Goal: Task Accomplishment & Management: Use online tool/utility

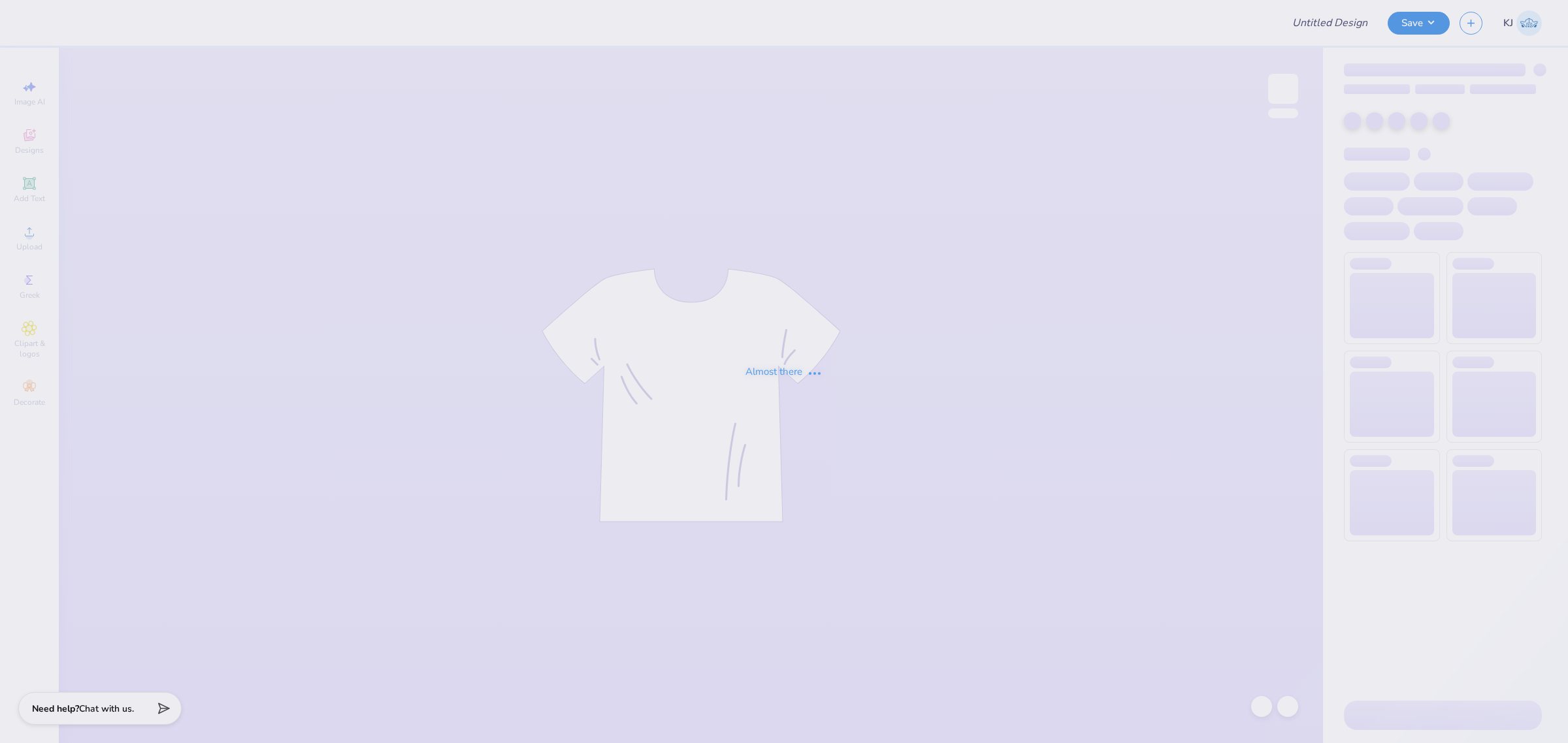
type input "eagles x phi sig"
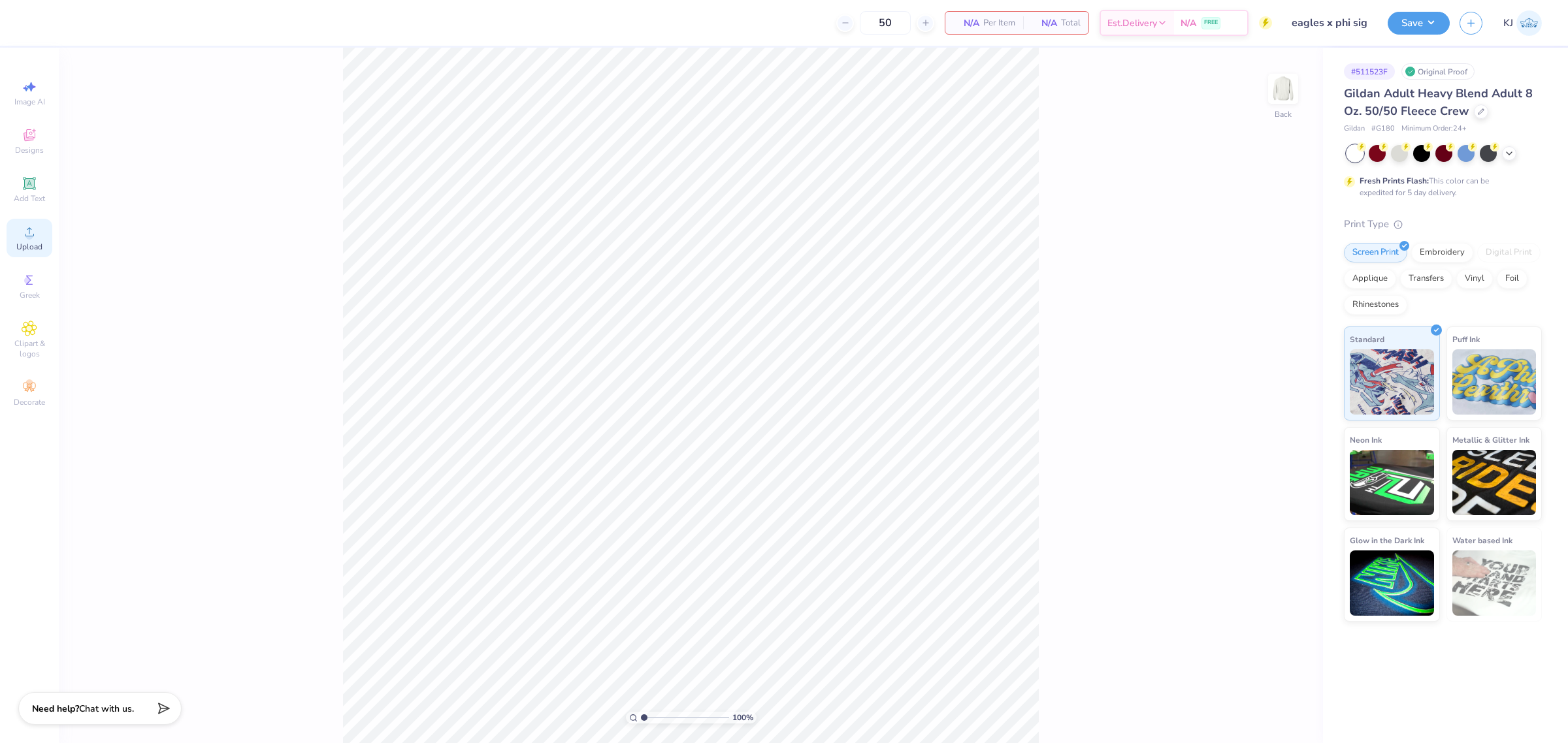
click at [27, 249] on span "Upload" at bounding box center [30, 246] width 26 height 10
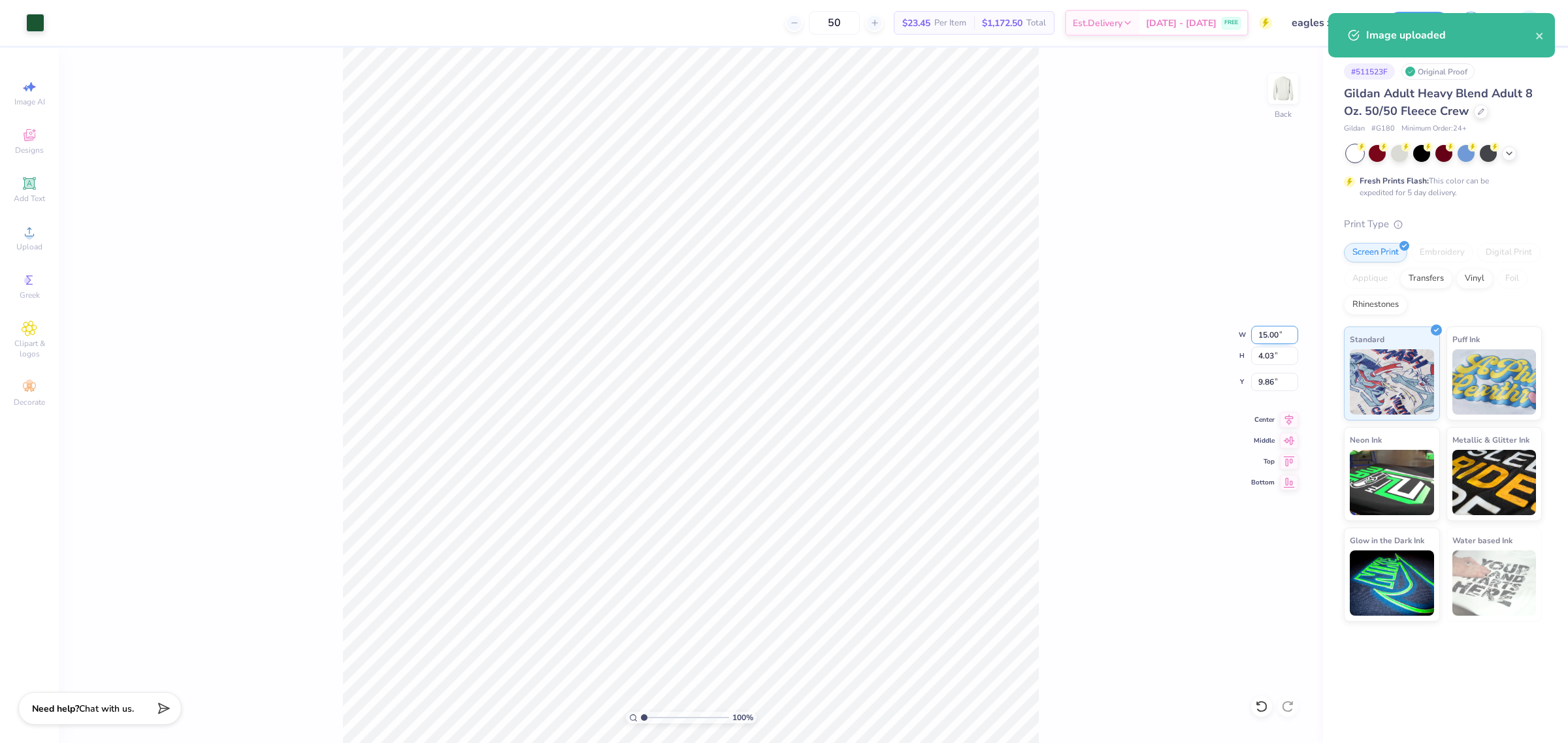
click at [1266, 331] on input "15.00" at bounding box center [1274, 335] width 47 height 19
type input "3.50"
type input "0.94"
click at [1273, 386] on input "11.40" at bounding box center [1274, 381] width 47 height 19
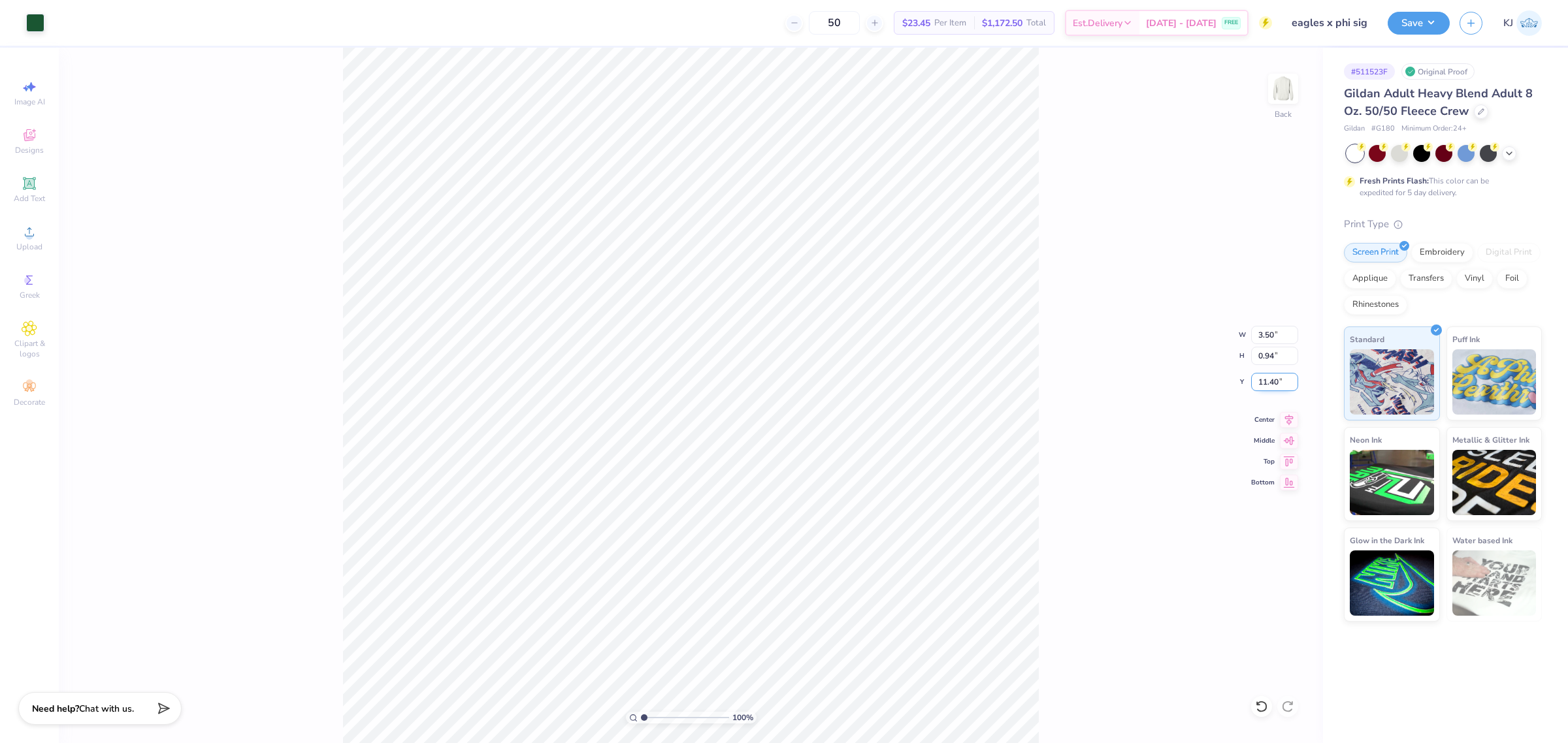
click at [1273, 386] on input "11.40" at bounding box center [1274, 381] width 47 height 19
type input "3.00"
click at [1080, 307] on div "100 % Back W 3.50 3.50 " H 0.94 0.94 " Y 3.00 3.00 " Center Middle Top Bottom" at bounding box center [690, 395] width 1264 height 696
click at [1294, 82] on img at bounding box center [1283, 89] width 52 height 52
click at [19, 253] on div "Upload" at bounding box center [29, 238] width 45 height 38
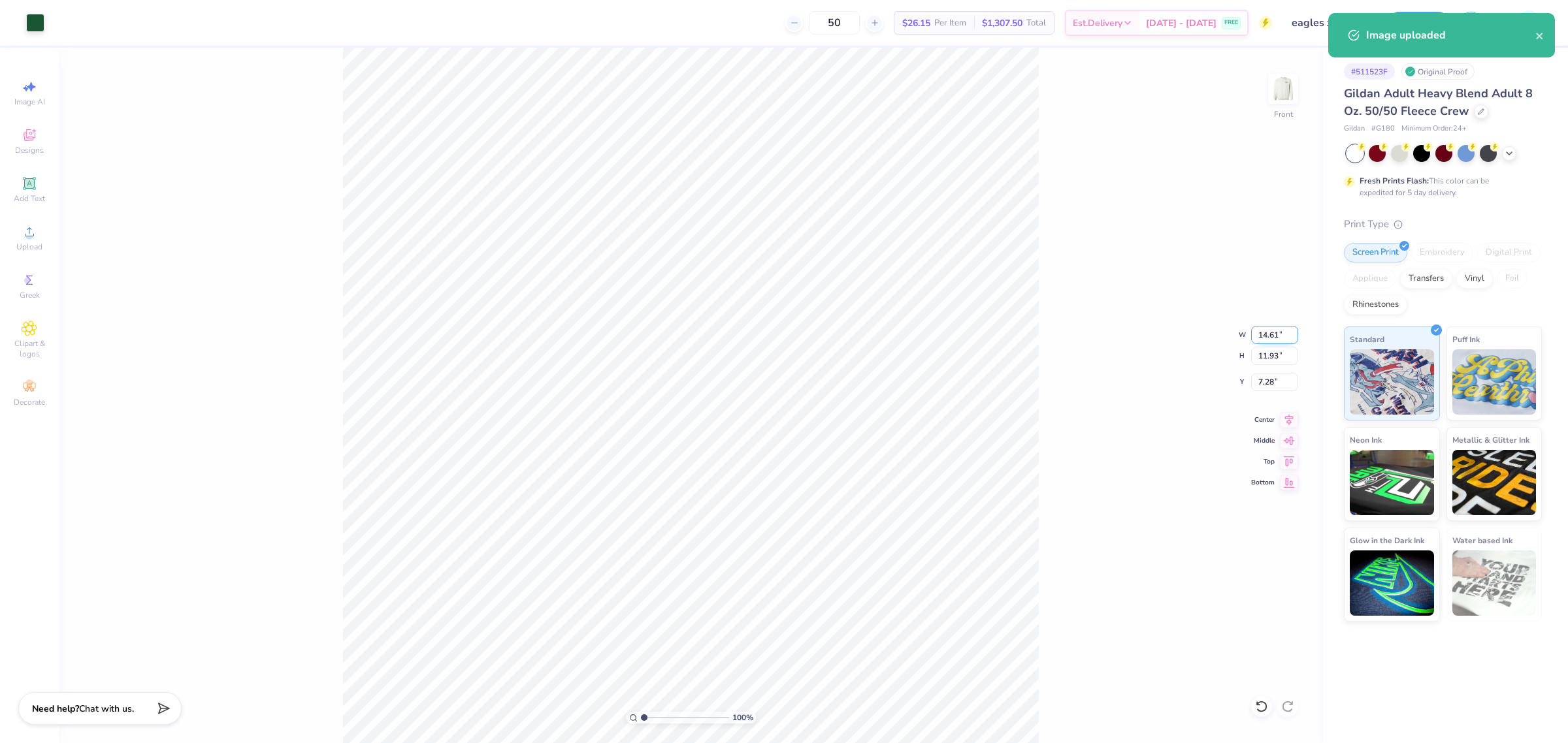
click at [1259, 333] on input "14.61" at bounding box center [1274, 335] width 47 height 19
type input "12.00"
type input "9.80"
click at [1269, 385] on input "8.35" at bounding box center [1274, 381] width 47 height 19
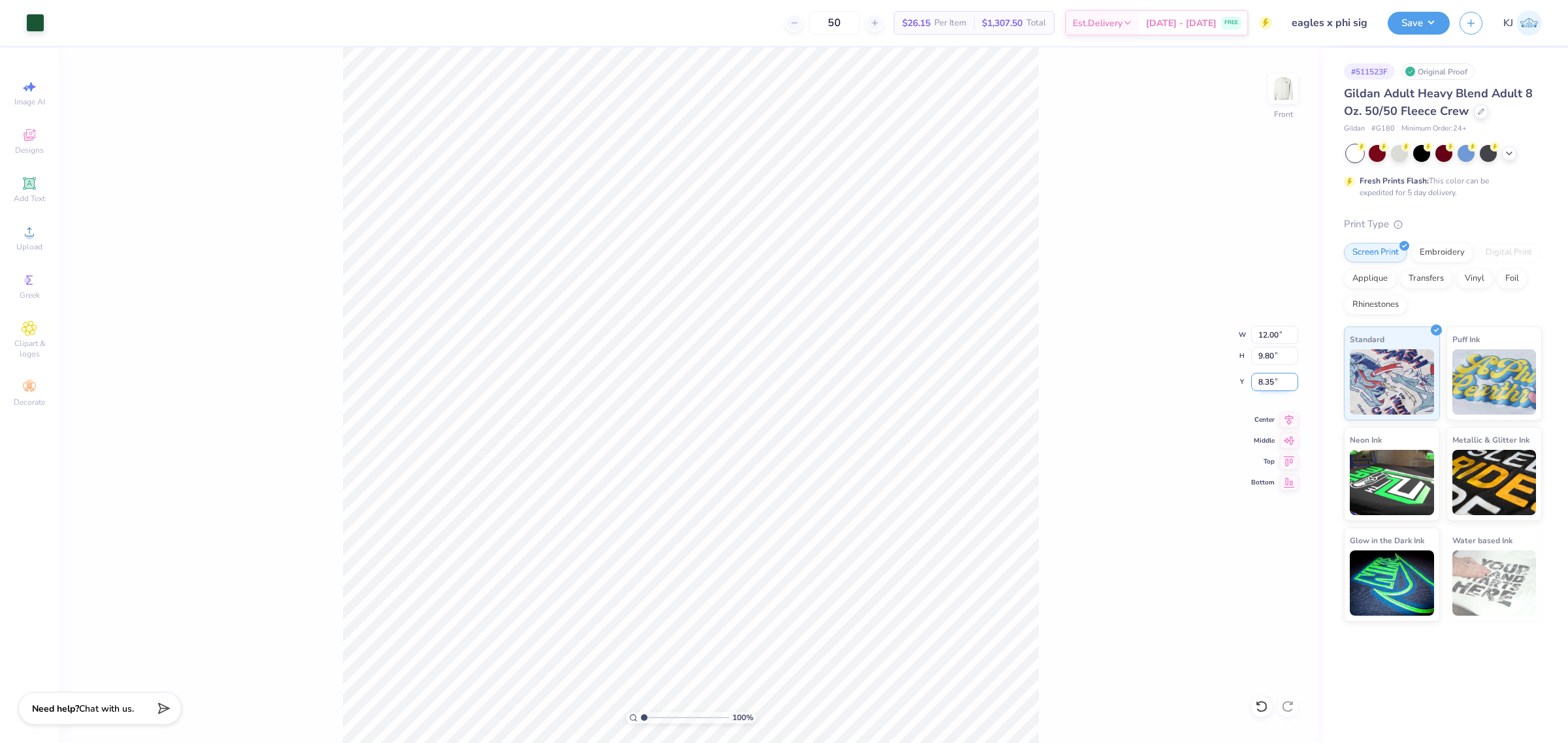
click at [1269, 385] on input "8.35" at bounding box center [1274, 381] width 47 height 19
type input "3.00"
click at [1078, 294] on div "100 % Front W 12.00 12.00 " H 9.80 9.80 " Y 3.00 3.00 " Center Middle Top Bottom" at bounding box center [690, 395] width 1264 height 696
click at [1261, 340] on input "12.00" at bounding box center [1274, 335] width 47 height 19
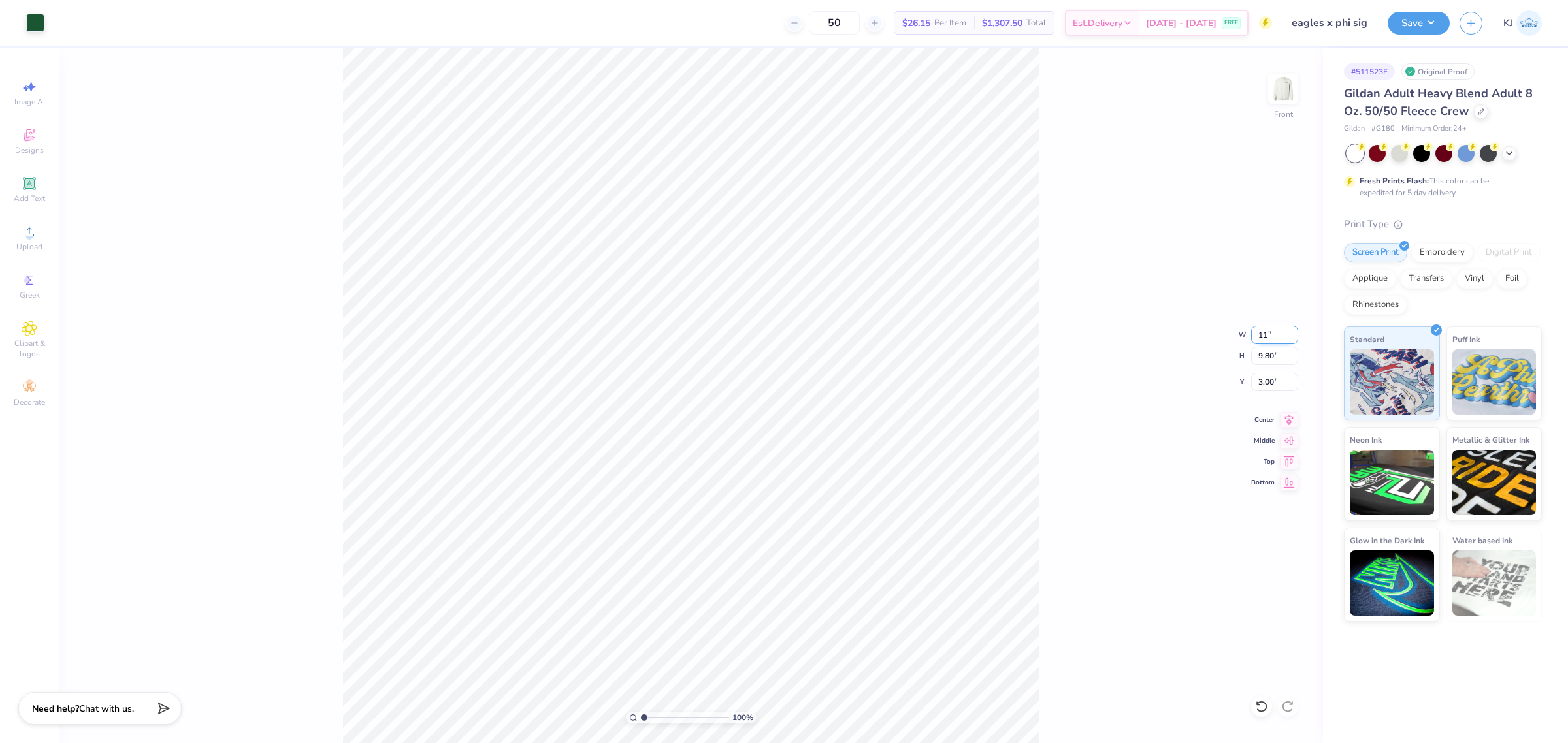
type input "11.00"
type input "8.98"
click at [1263, 376] on input "3.41" at bounding box center [1274, 381] width 47 height 19
type input "3.00"
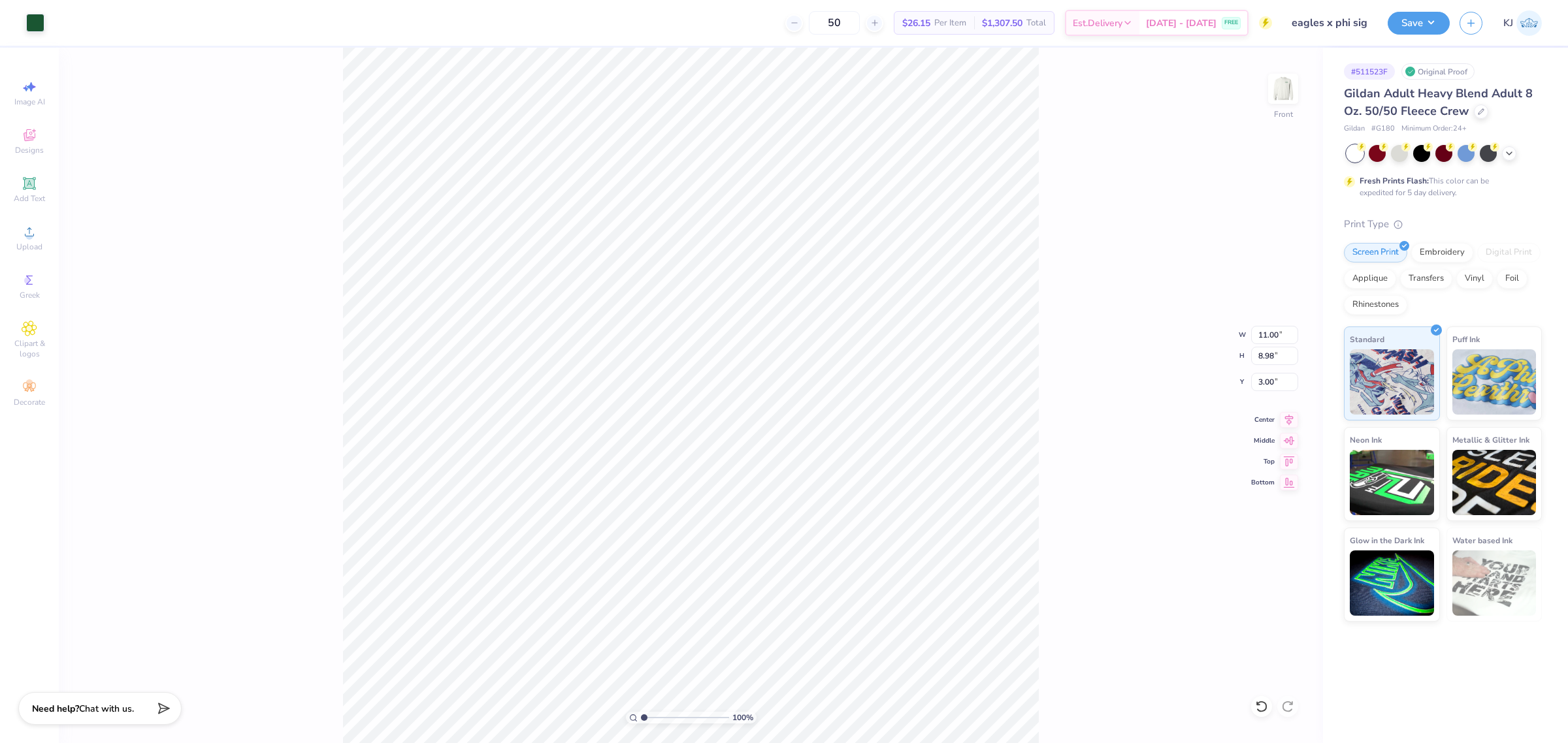
click at [1060, 361] on div "100 % Front W 11.00 11.00 " H 8.98 8.98 " Y 3.00 3.00 " Center Middle Top Bottom" at bounding box center [690, 395] width 1264 height 696
click at [1435, 13] on button "Save" at bounding box center [1419, 21] width 62 height 23
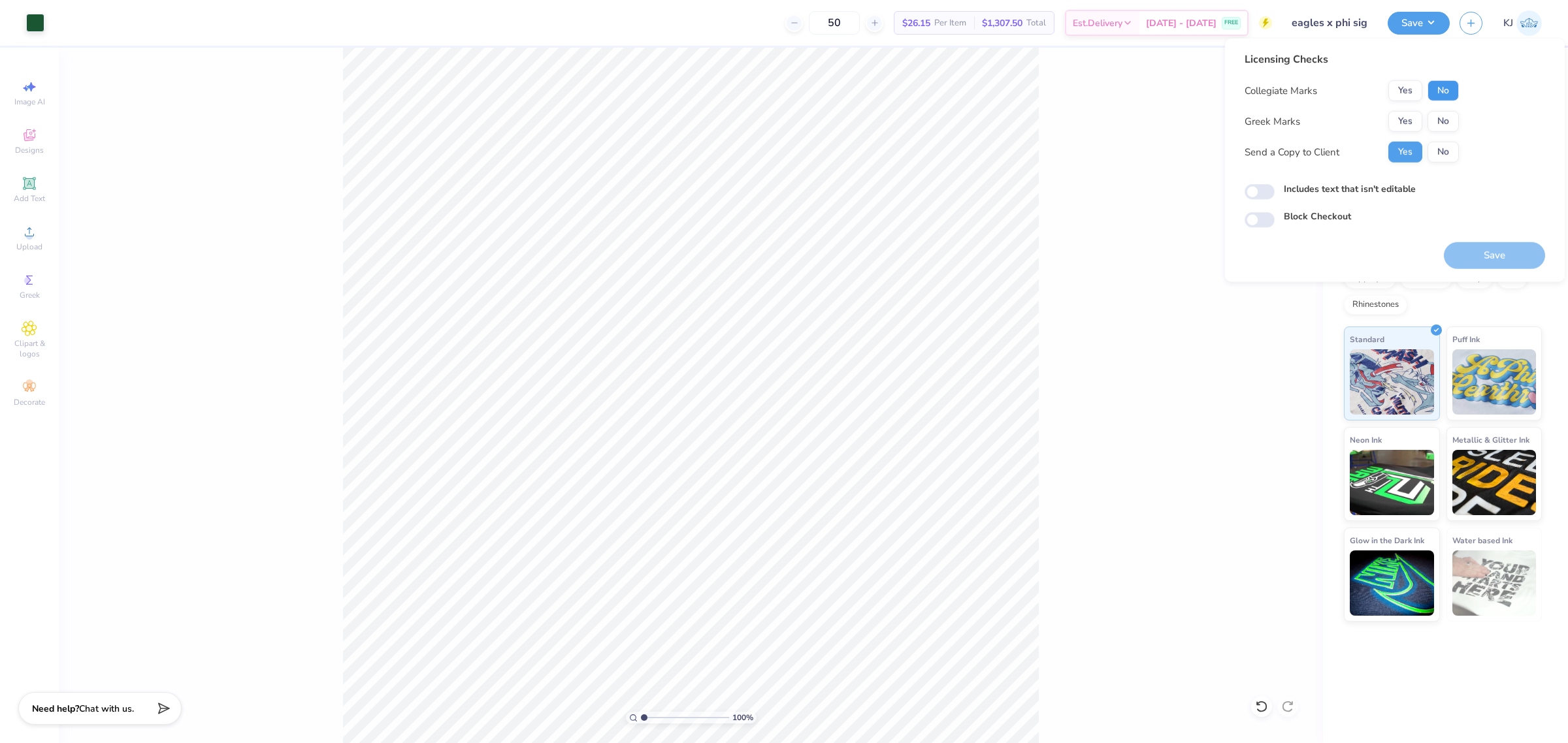
click at [1450, 89] on button "No" at bounding box center [1444, 91] width 32 height 21
click at [1448, 118] on button "No" at bounding box center [1444, 121] width 32 height 21
click at [1481, 249] on button "Save" at bounding box center [1494, 255] width 101 height 27
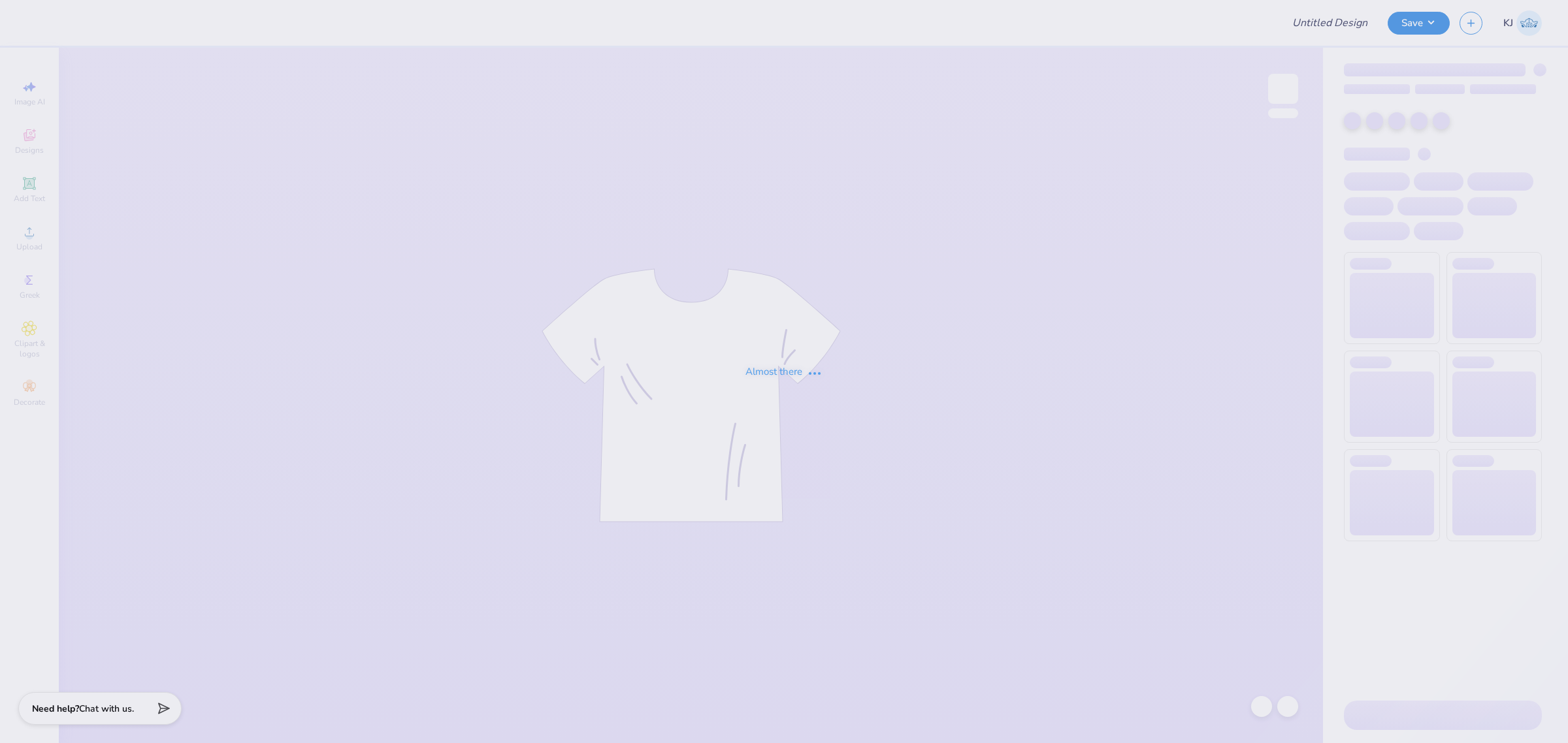
type input "eagles x phi sig"
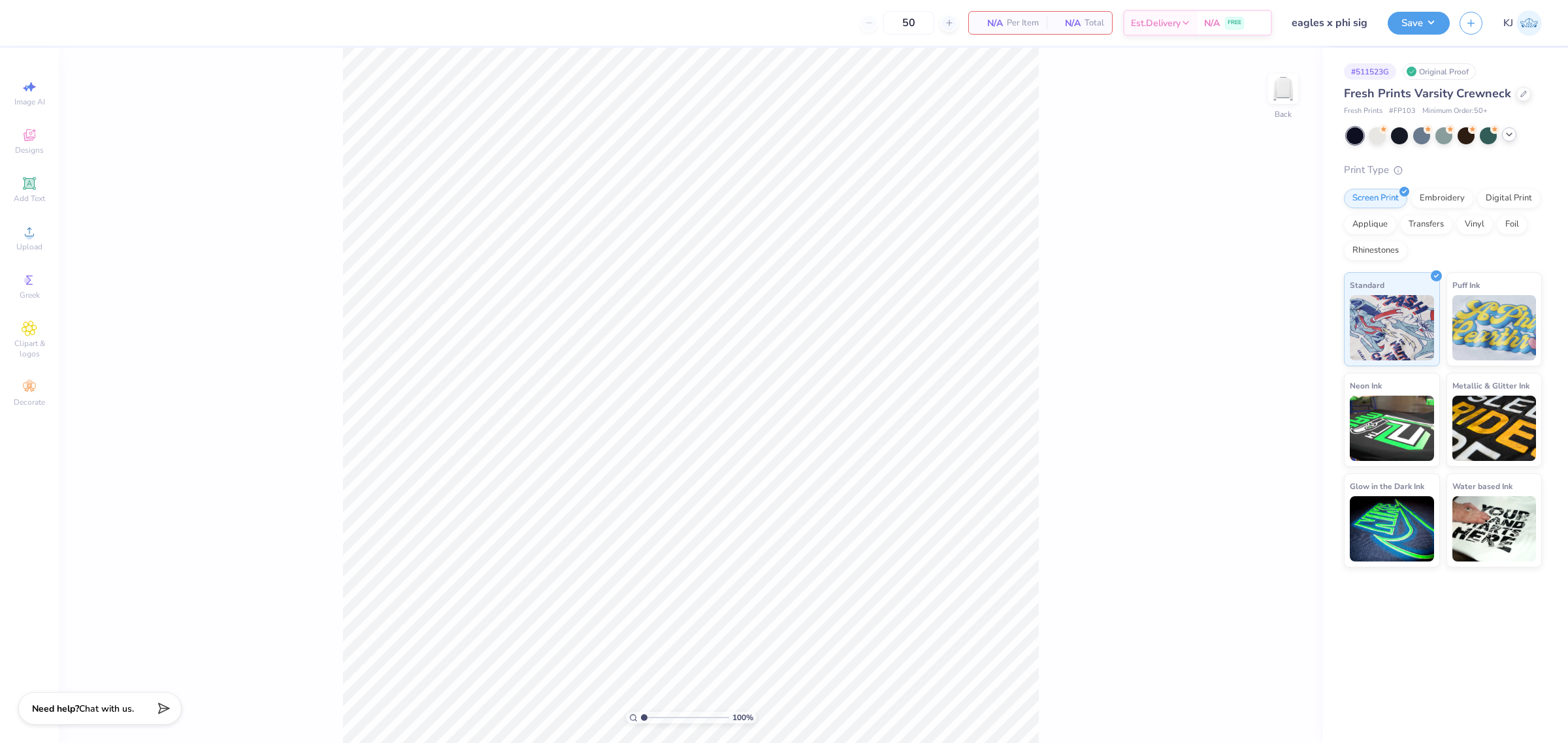
click at [1503, 140] on div at bounding box center [1444, 135] width 195 height 17
click at [1508, 139] on div at bounding box center [1509, 134] width 14 height 14
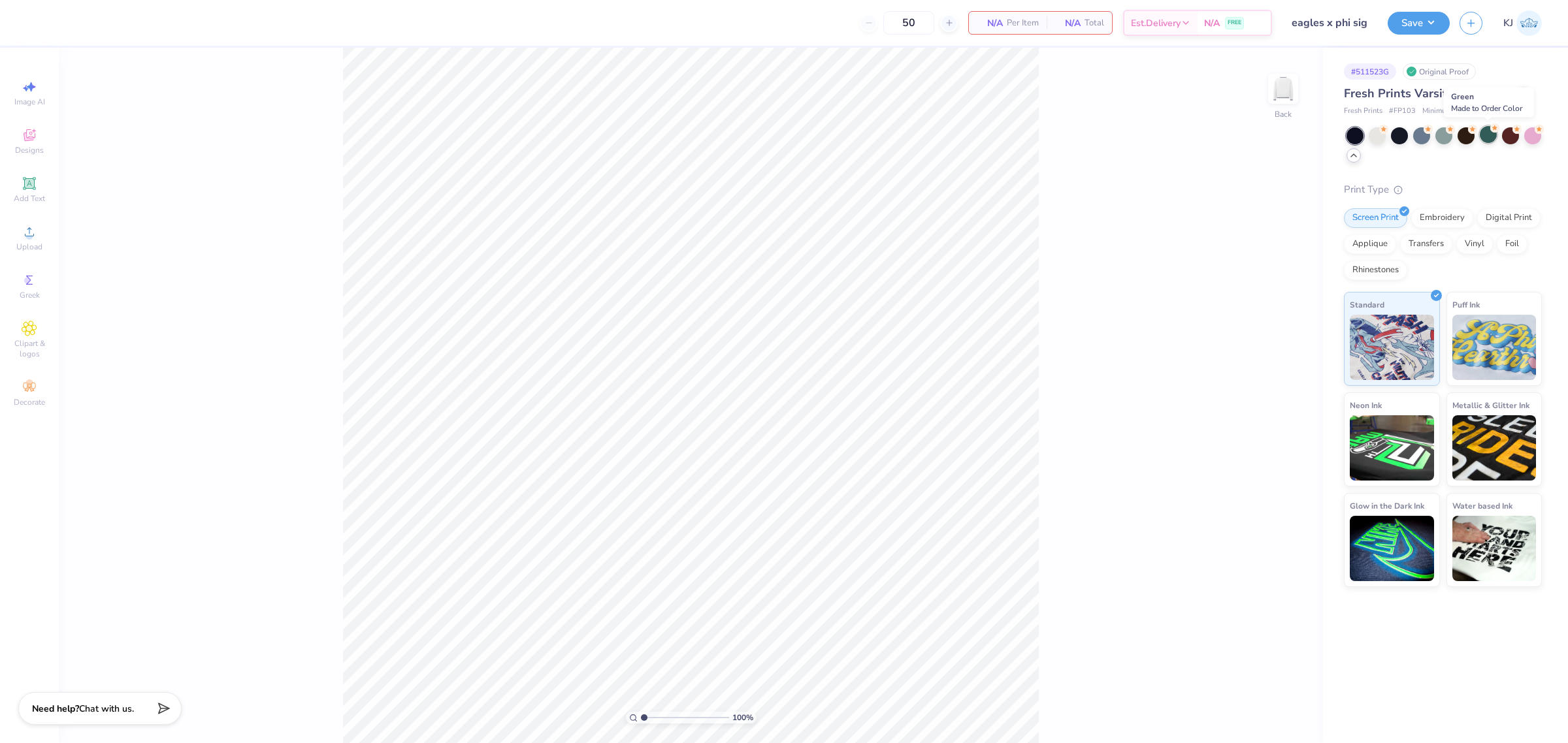
click at [1485, 133] on div at bounding box center [1488, 134] width 17 height 17
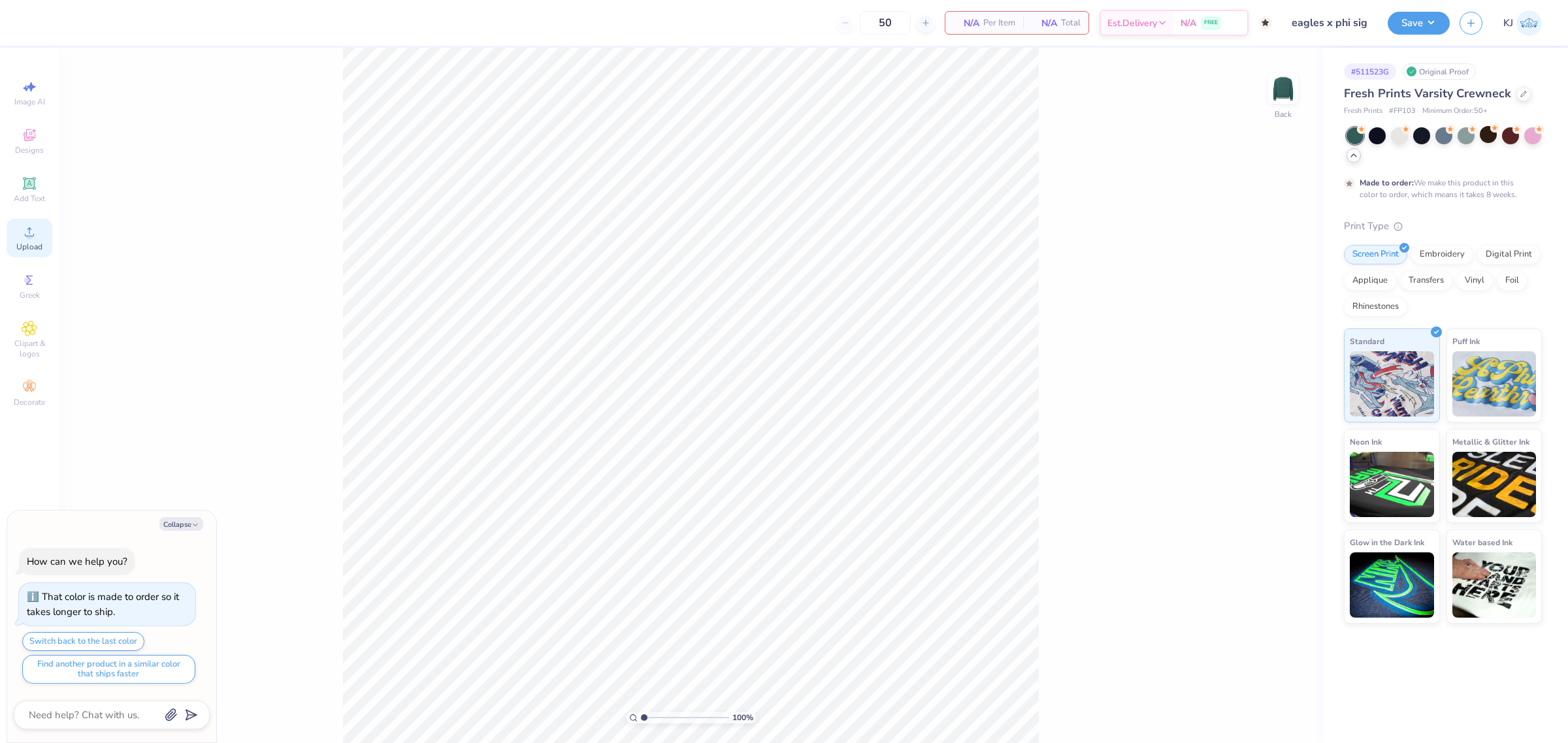
click at [32, 243] on span "Upload" at bounding box center [30, 246] width 26 height 10
click at [36, 242] on span "Upload" at bounding box center [30, 246] width 26 height 10
type textarea "x"
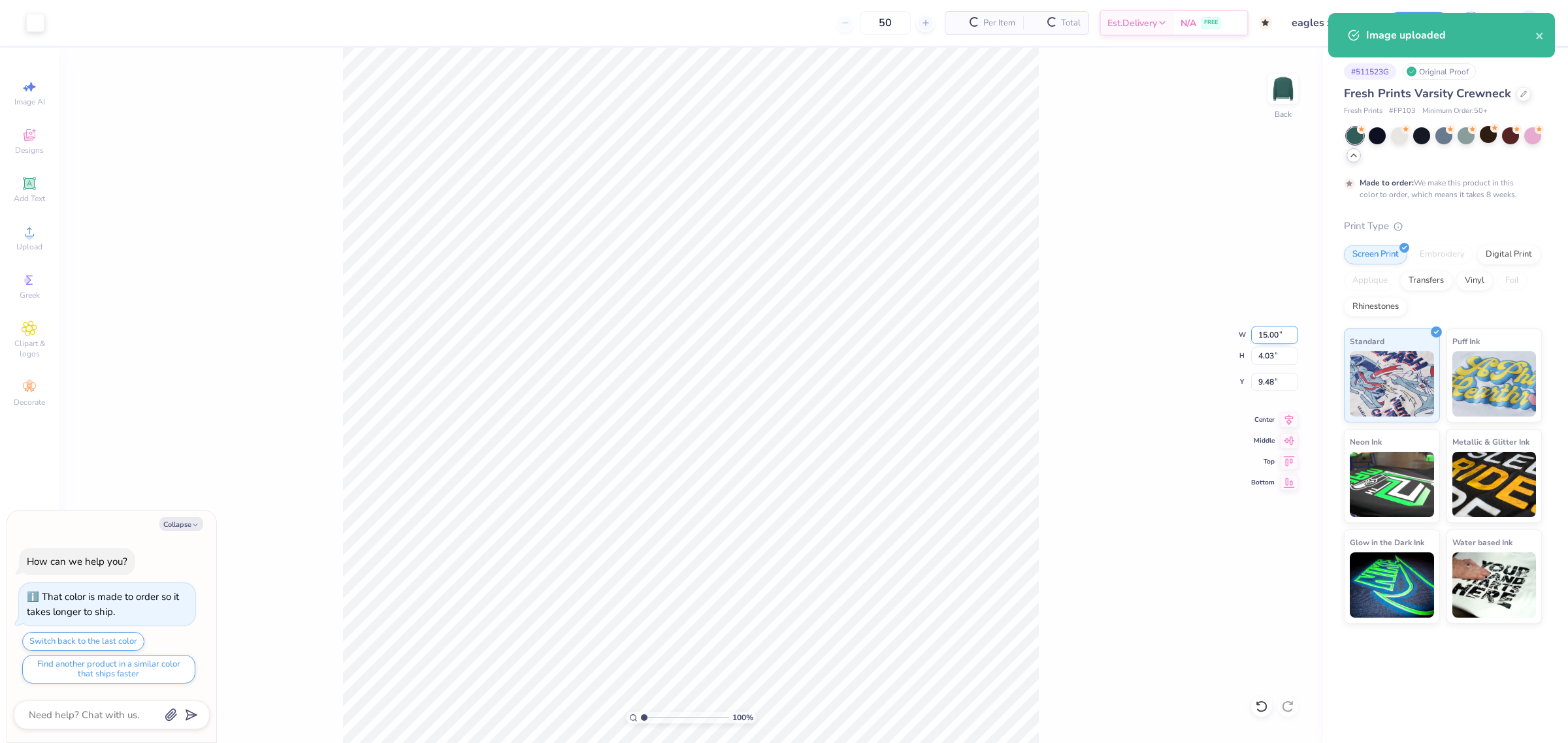
click at [1266, 331] on input "15.00" at bounding box center [1274, 335] width 47 height 19
type input "3.5"
type textarea "x"
type input "3.50"
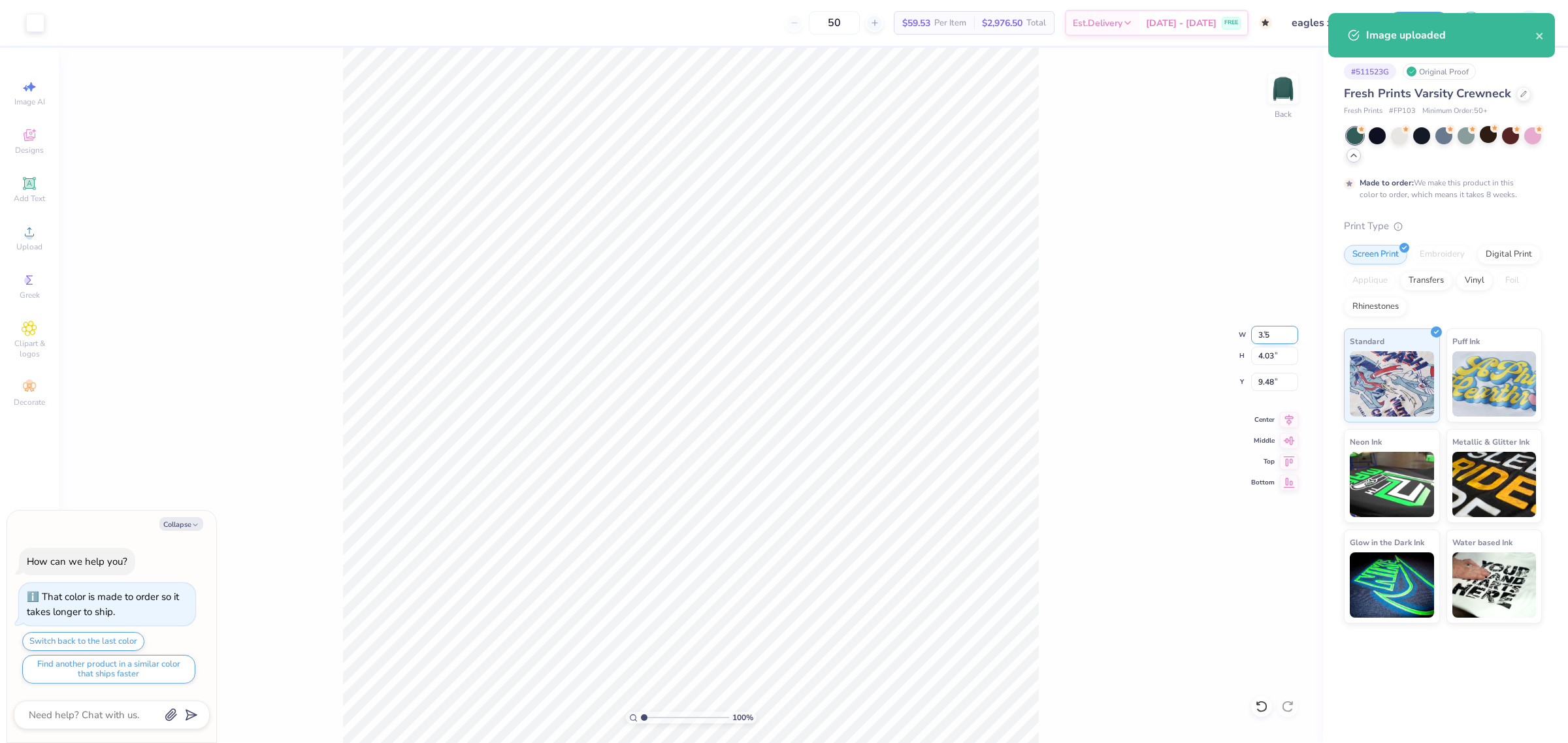
type input "0.94"
click at [1270, 373] on input "11.03" at bounding box center [1274, 381] width 47 height 19
type input "3"
type textarea "x"
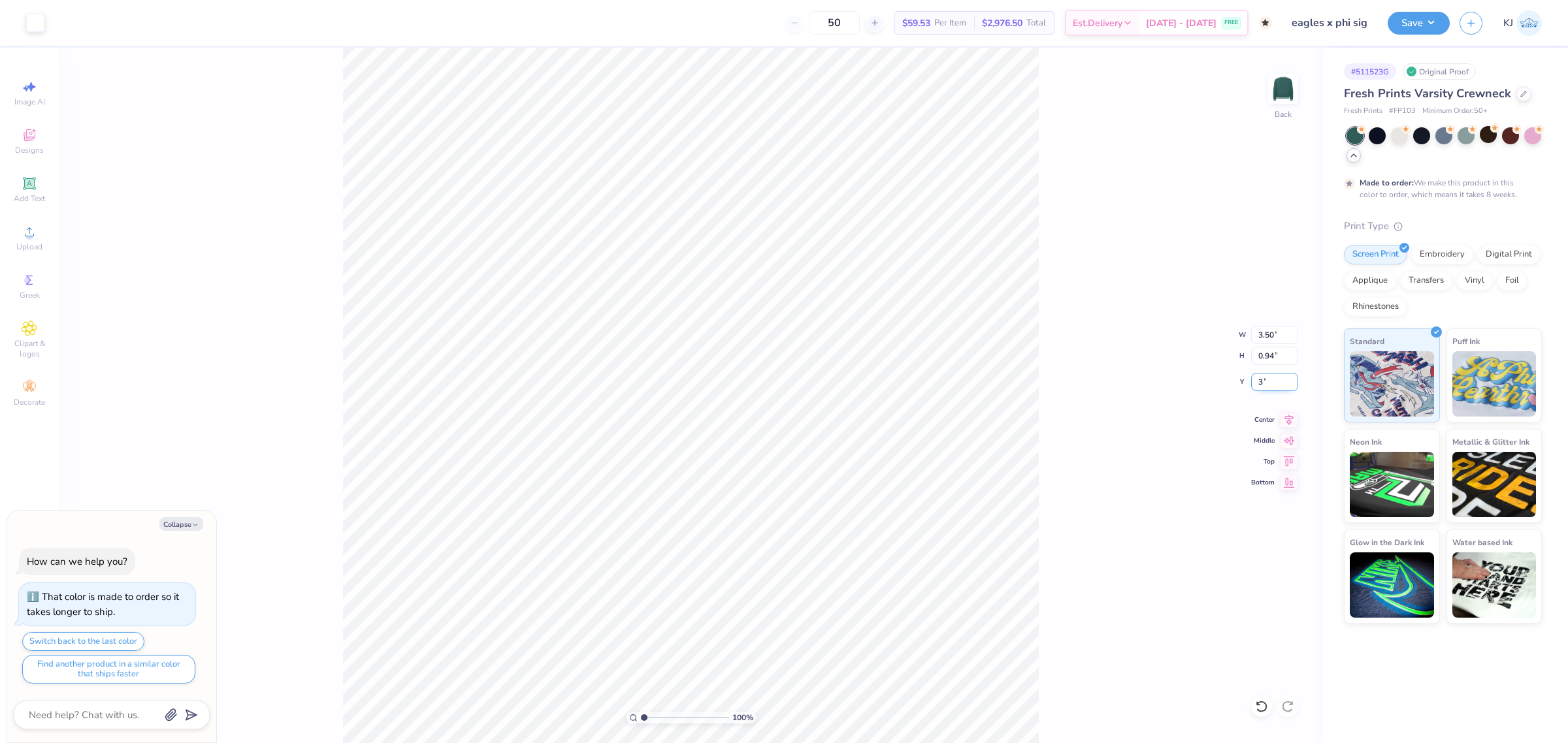
type input "3.00"
click at [1277, 92] on img at bounding box center [1283, 89] width 52 height 52
click at [41, 220] on div "Upload" at bounding box center [29, 238] width 45 height 38
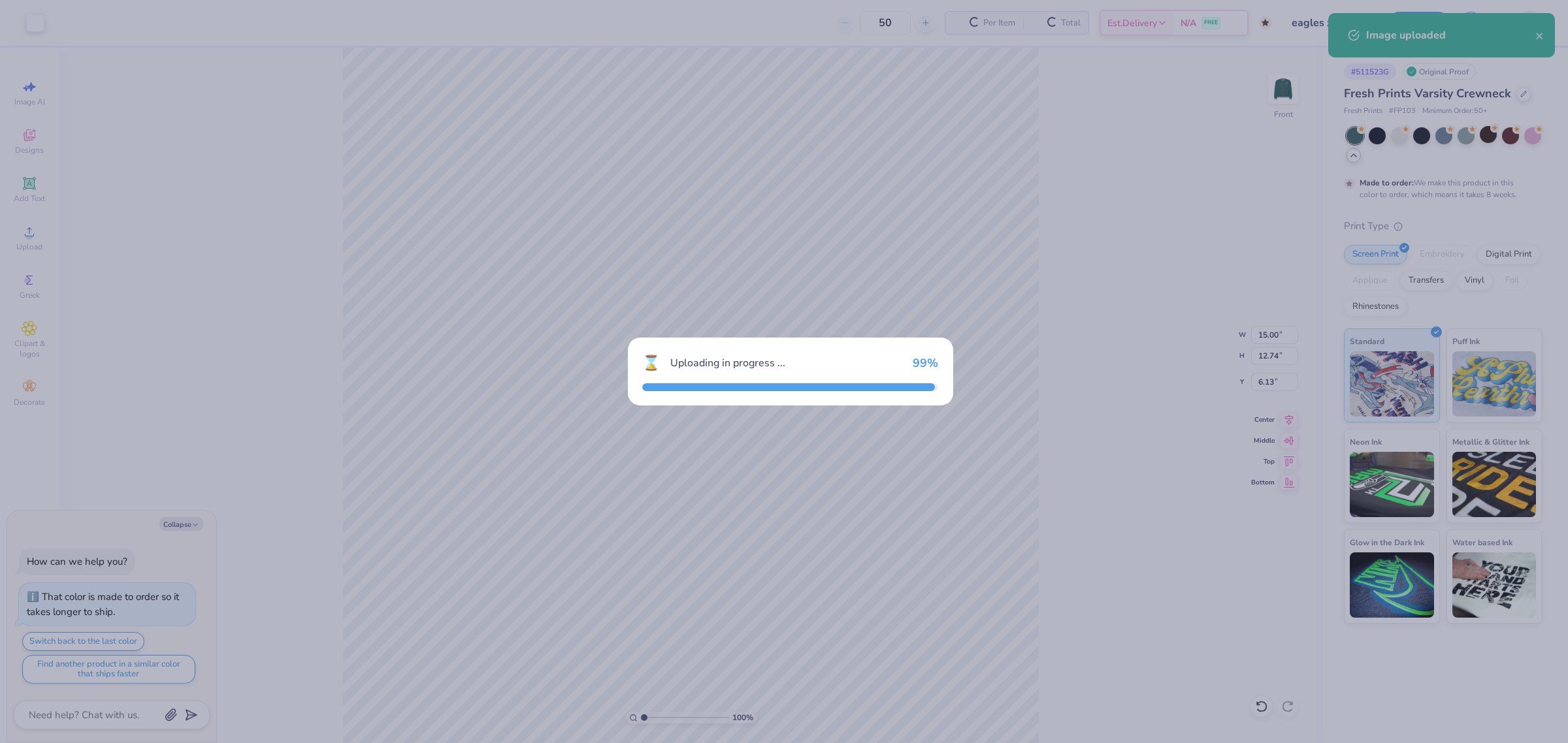
type textarea "x"
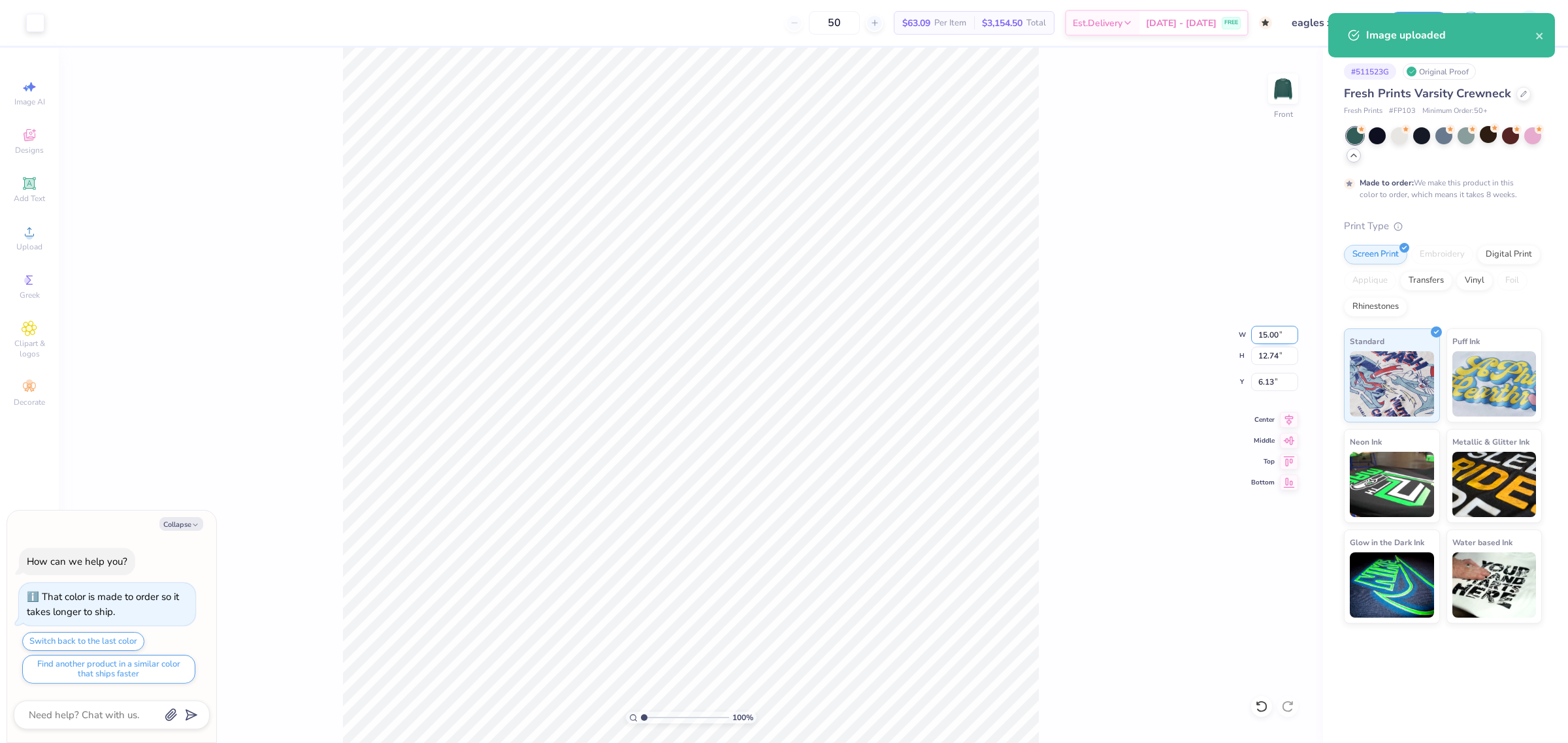
click at [1258, 335] on input "15.00" at bounding box center [1274, 335] width 47 height 19
type input "11"
type textarea "x"
type input "11.00"
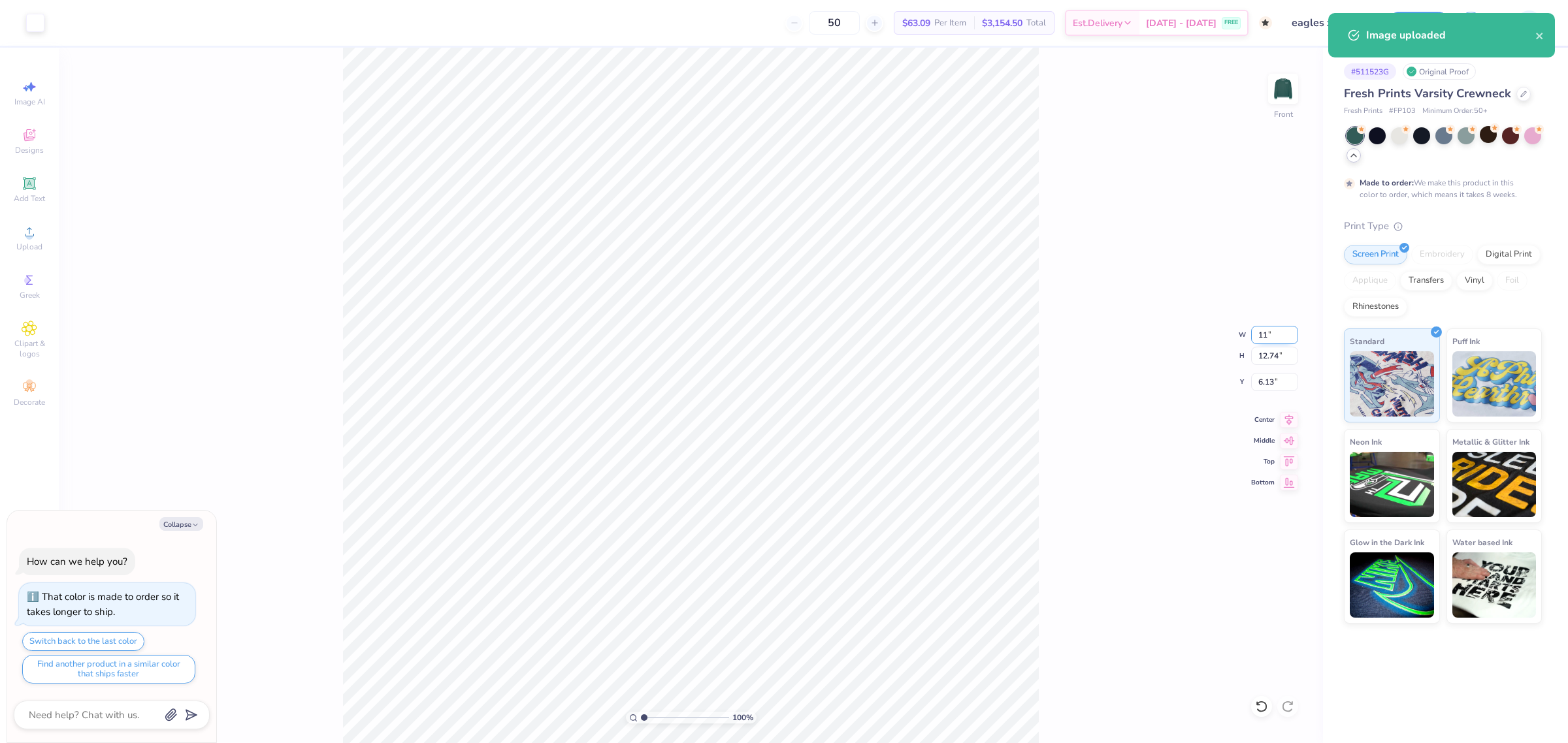
type input "9.35"
click at [1265, 379] on input "7.83" at bounding box center [1274, 381] width 47 height 19
type input "3"
type textarea "x"
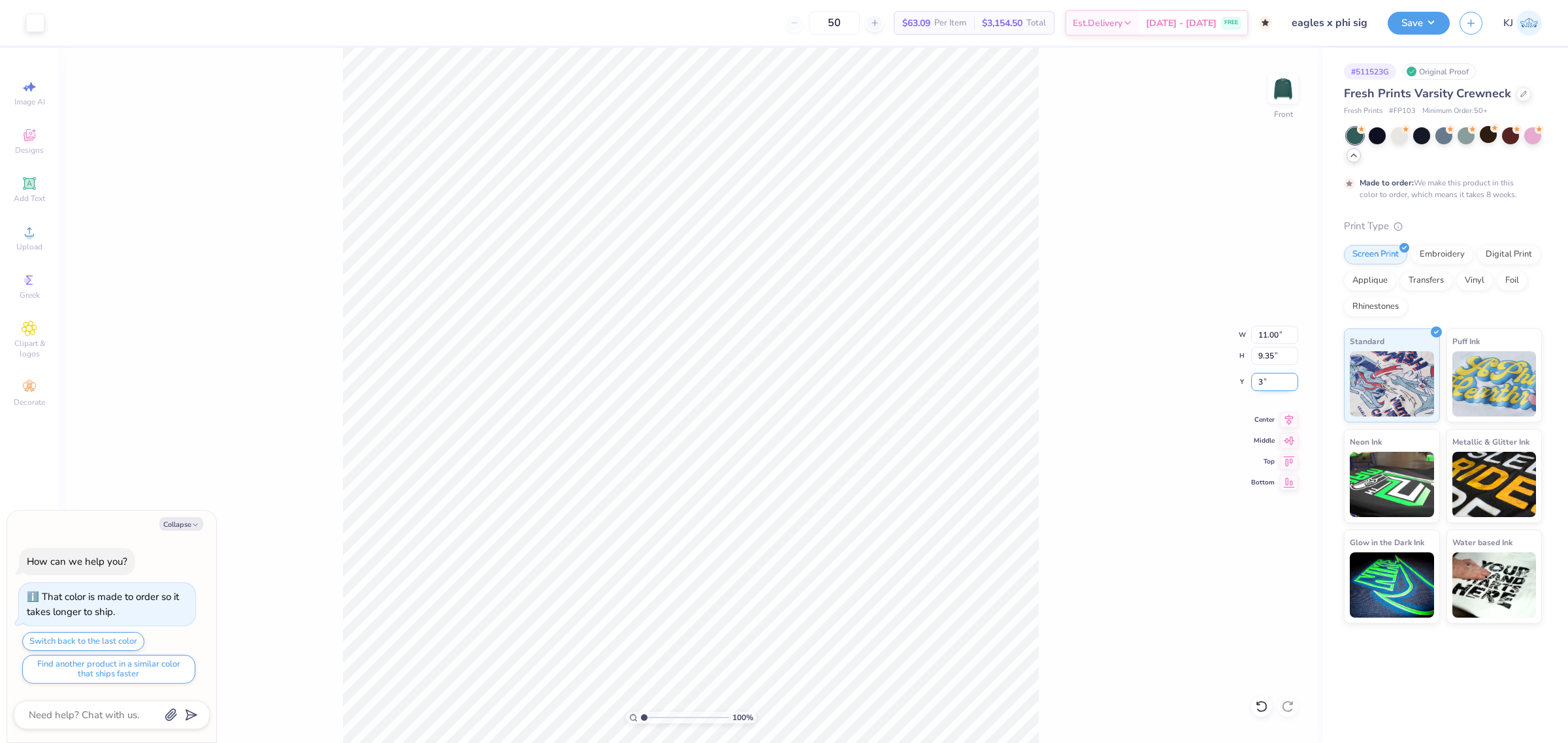
type input "3.00"
type textarea "x"
click at [1256, 331] on input "11.00" at bounding box center [1274, 335] width 47 height 19
type input "12"
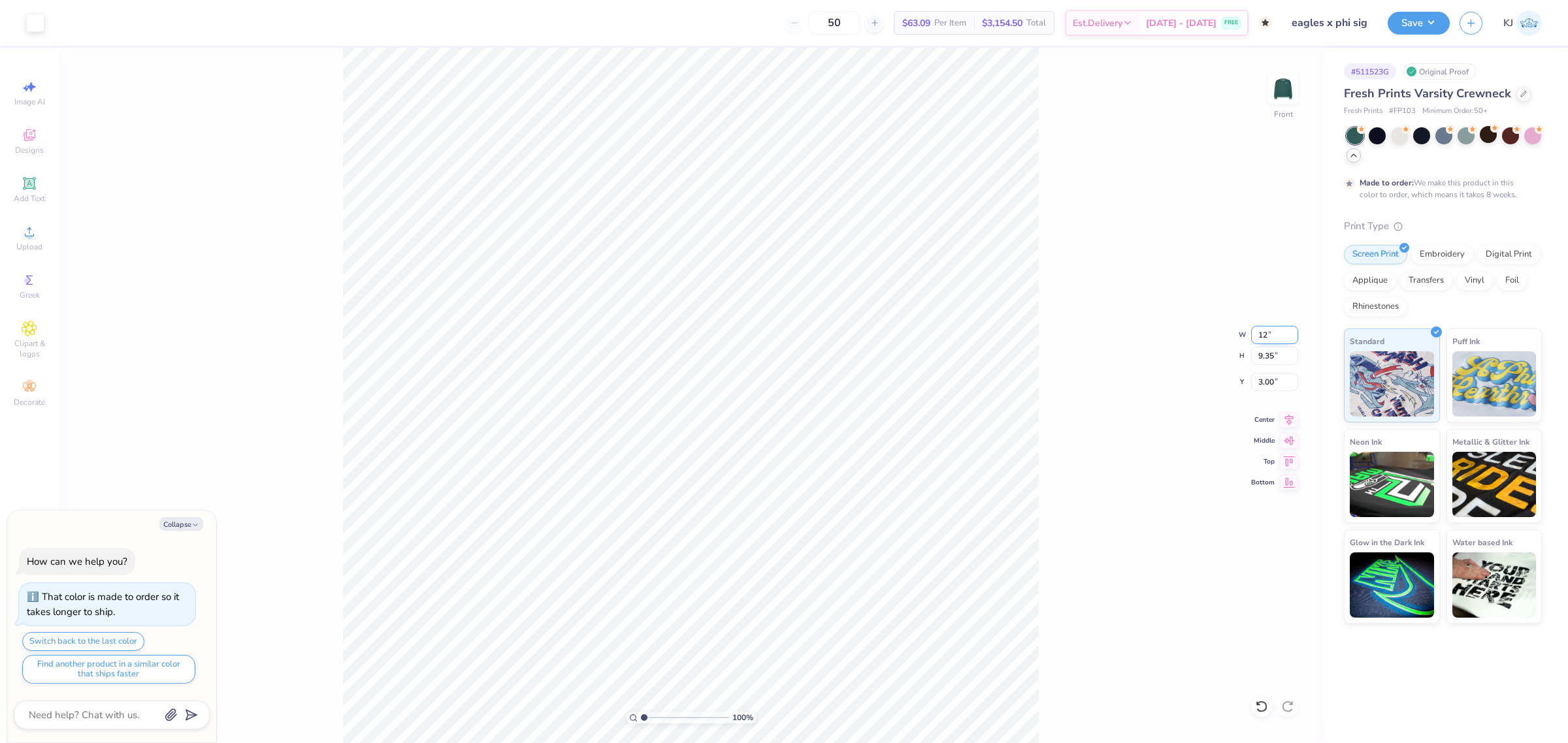
type textarea "x"
type input "12.00"
type input "10.20"
click at [1265, 382] on input "2.58" at bounding box center [1274, 381] width 47 height 19
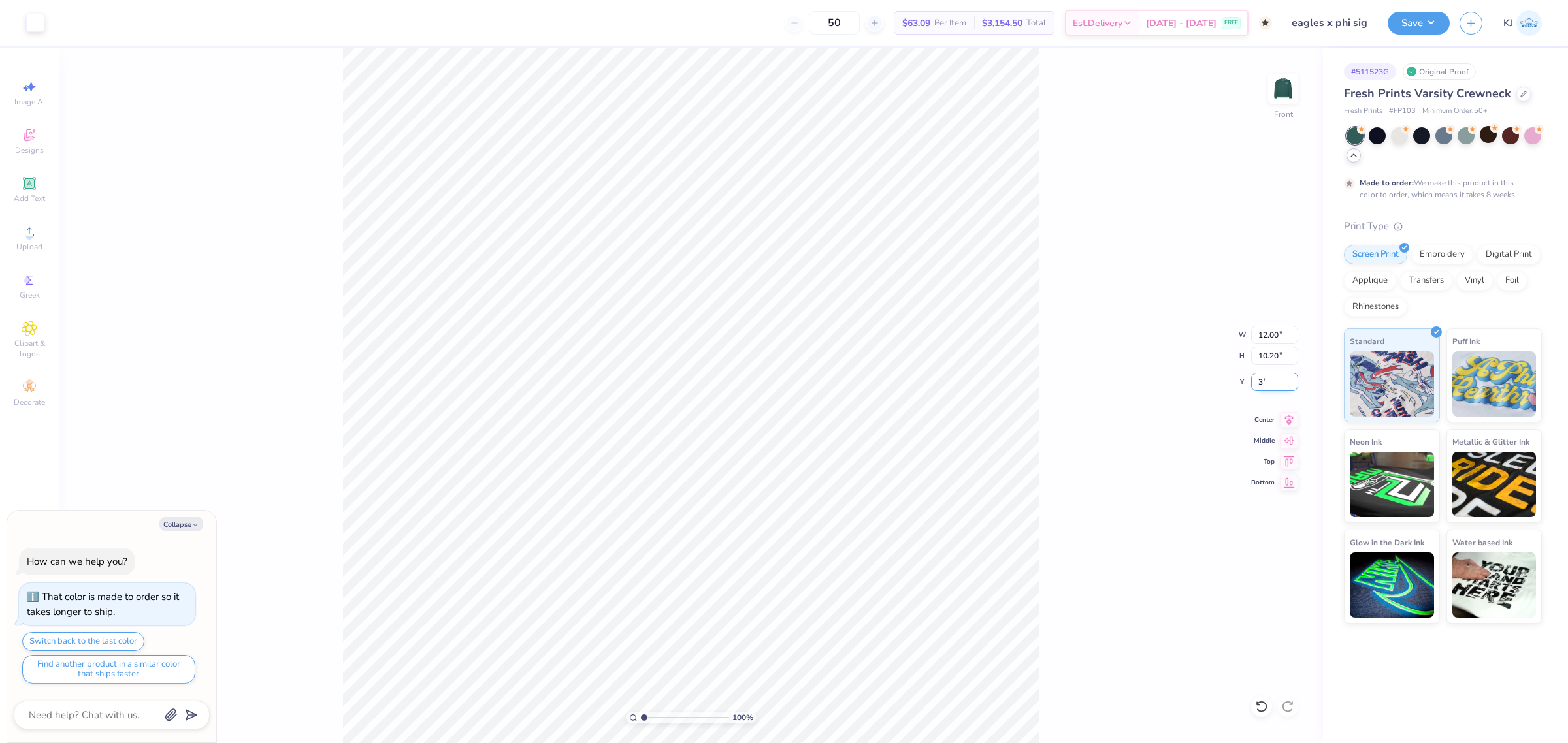
type input "3"
type textarea "x"
type input "3.00"
click at [1131, 388] on div "100 % Front W 12.00 12.00 " H 10.20 10.20 " Y 3.00 3.00 " Center Middle Top Bot…" at bounding box center [690, 395] width 1264 height 696
click at [1430, 21] on button "Save" at bounding box center [1419, 21] width 62 height 23
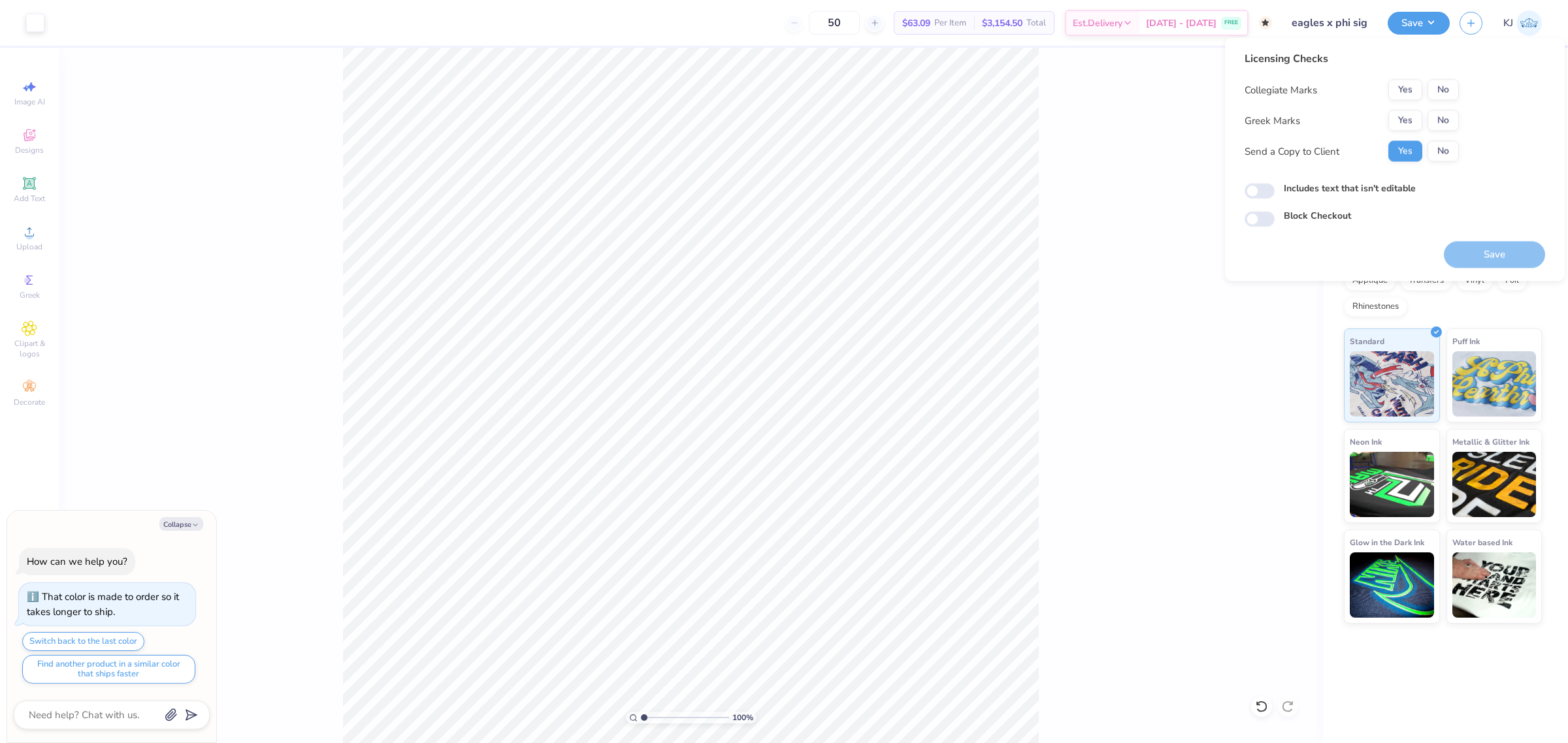
click at [1447, 101] on div "Collegiate Marks Yes No Greek Marks Yes No Send a Copy to Client Yes No" at bounding box center [1352, 121] width 215 height 82
click at [1450, 89] on button "No" at bounding box center [1444, 90] width 32 height 21
click at [1457, 119] on button "No" at bounding box center [1444, 121] width 32 height 21
click at [1490, 252] on button "Save" at bounding box center [1494, 254] width 101 height 27
type textarea "x"
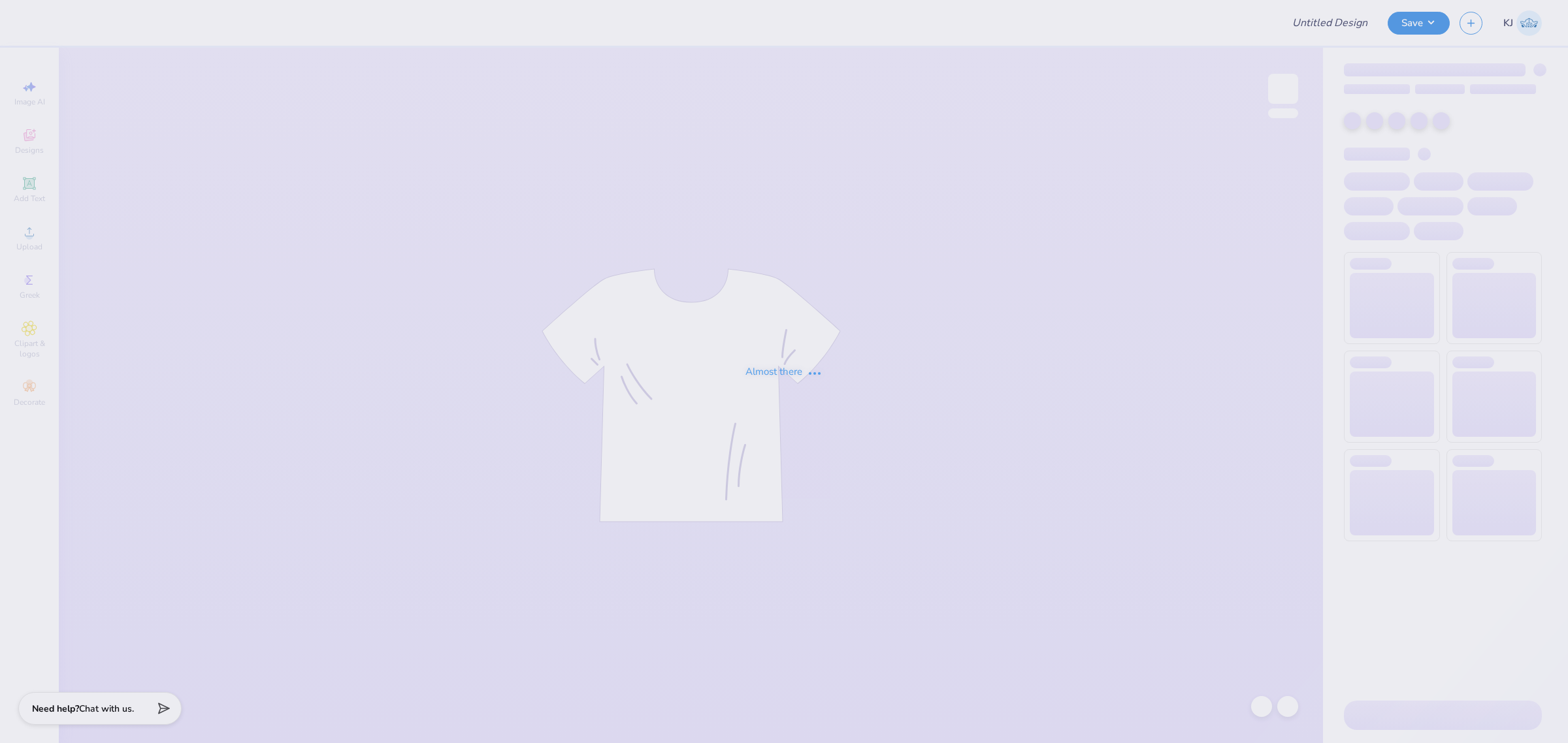
type input "eagles x phi sig"
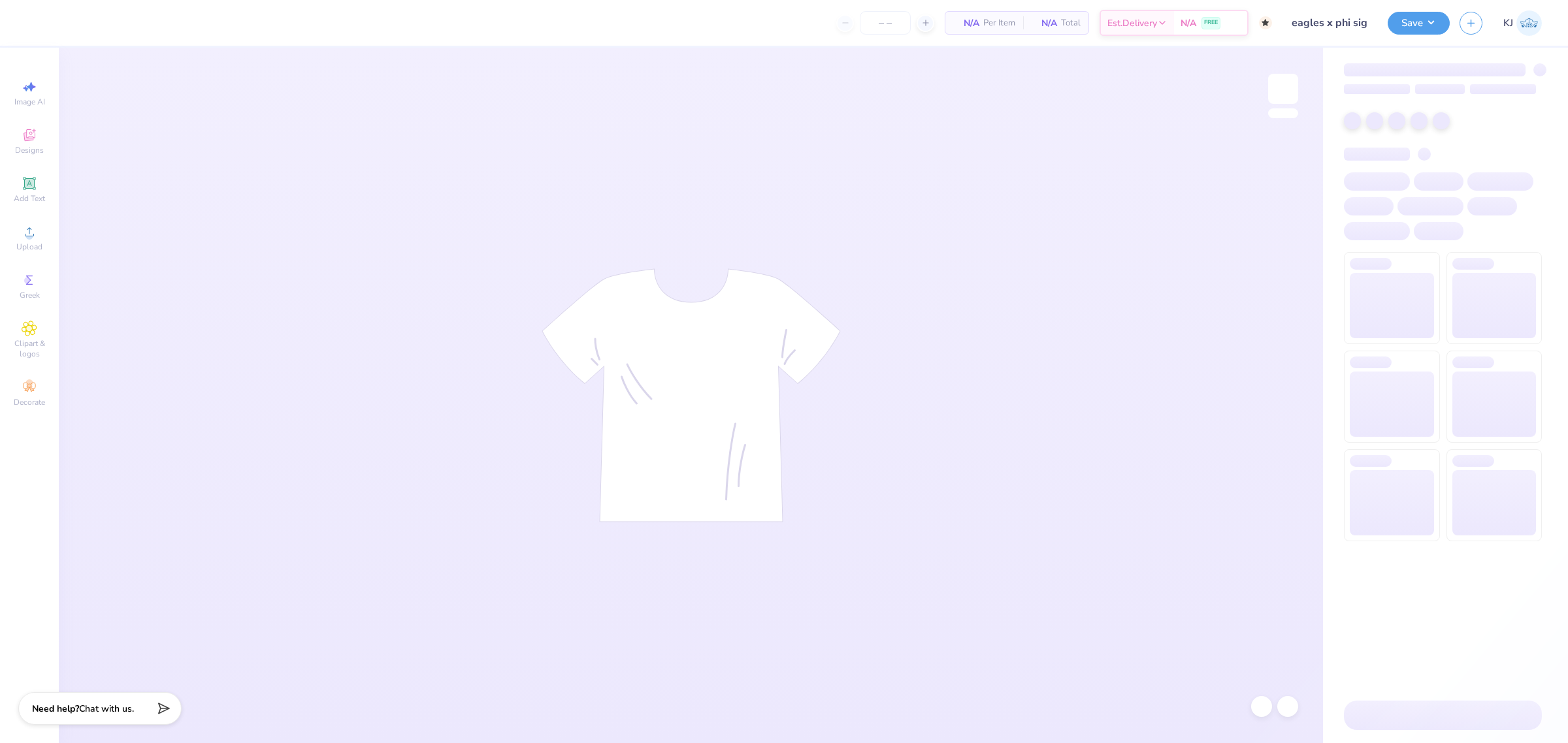
type input "50"
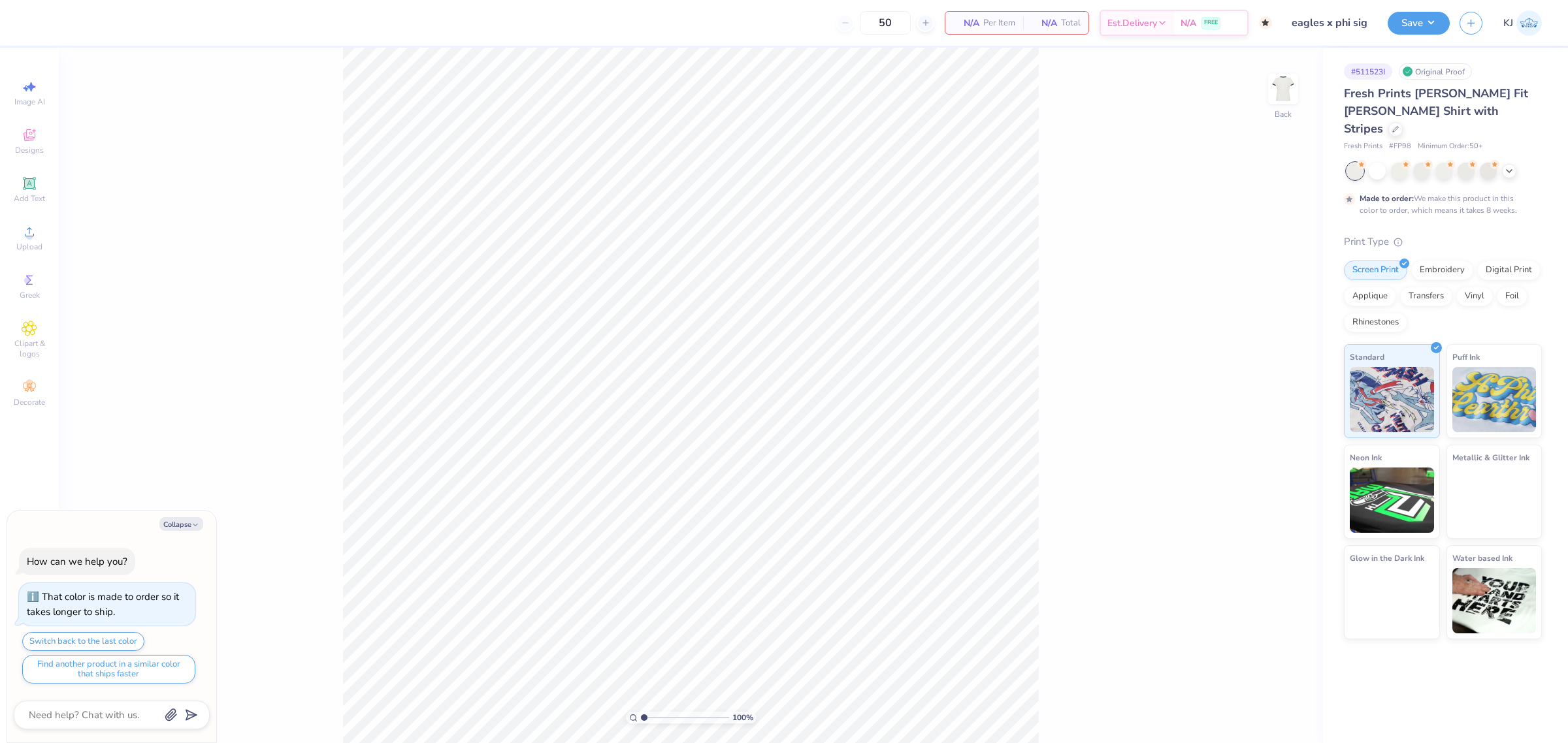
type textarea "x"
